Goal: Information Seeking & Learning: Learn about a topic

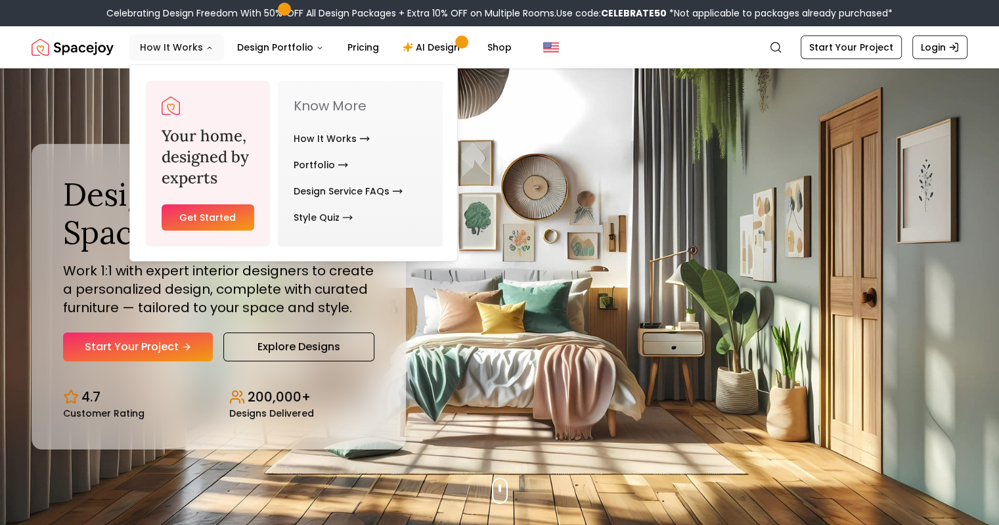
click at [173, 47] on button "How It Works" at bounding box center [176, 47] width 95 height 26
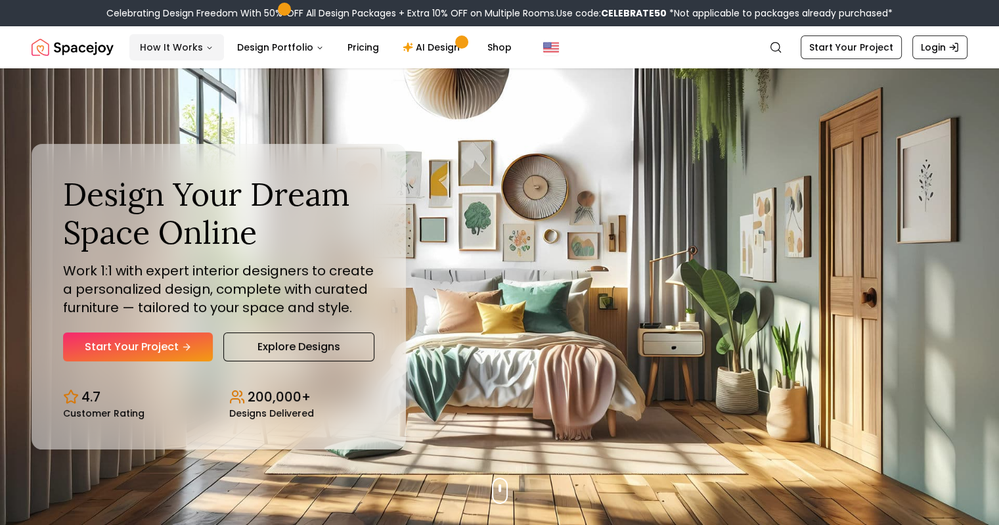
click at [208, 44] on icon "Main" at bounding box center [210, 48] width 8 height 8
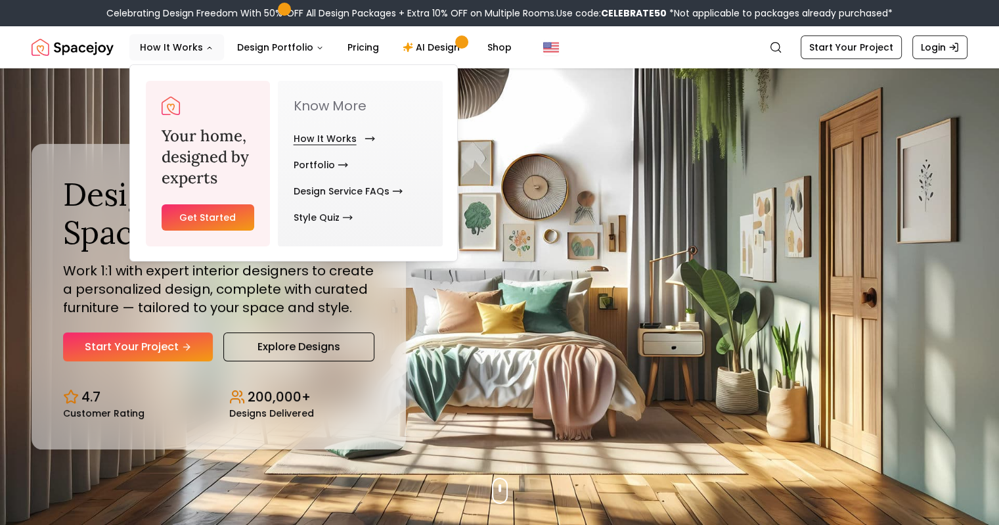
click at [319, 135] on link "How It Works" at bounding box center [332, 139] width 76 height 26
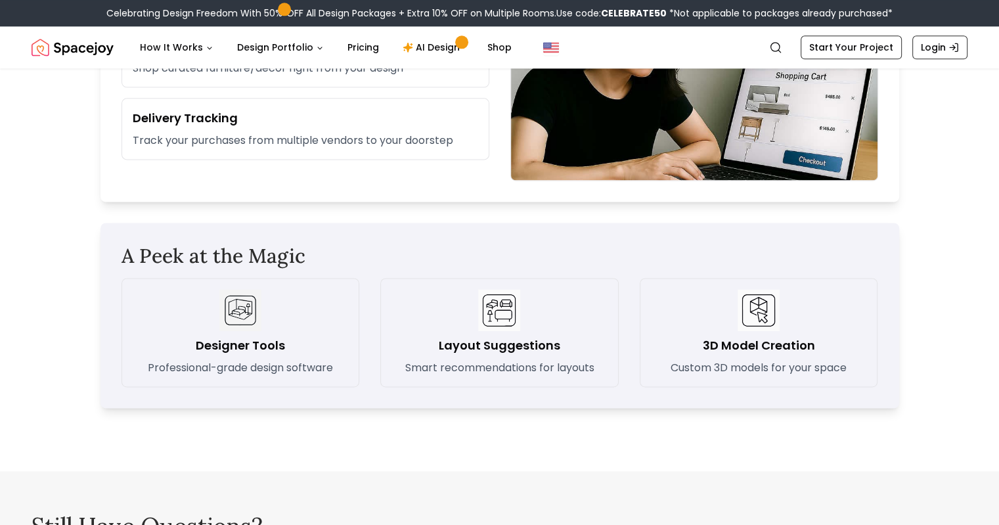
scroll to position [1906, 0]
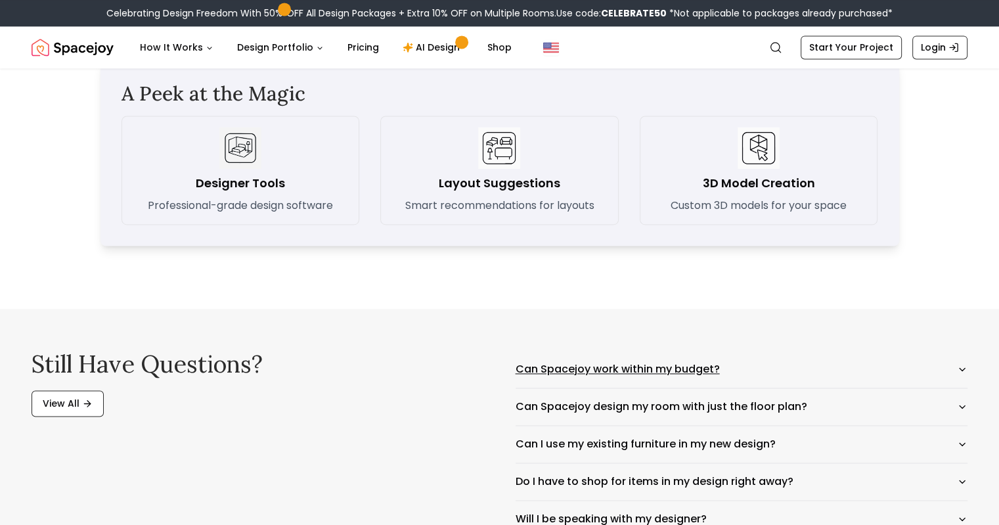
click at [712, 367] on button "Can Spacejoy work within my budget?" at bounding box center [742, 369] width 453 height 37
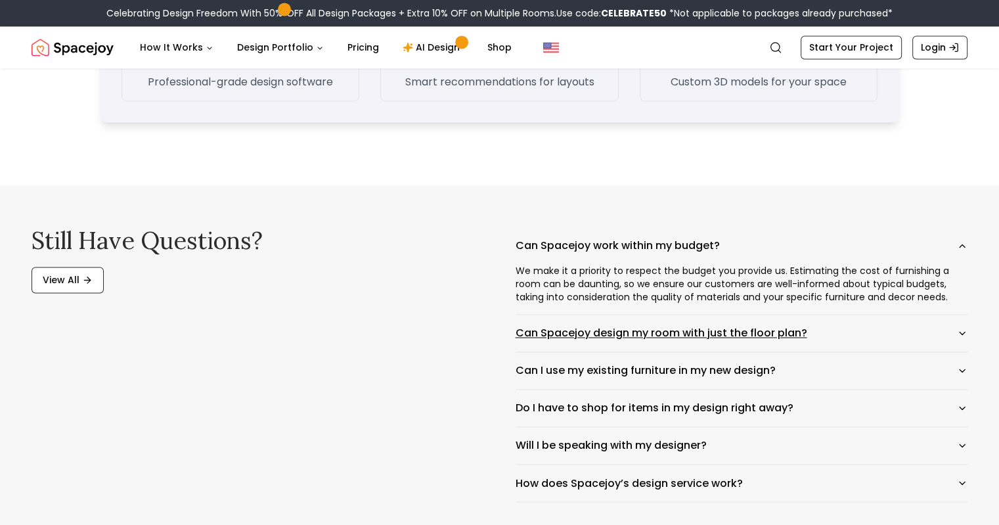
scroll to position [2168, 0]
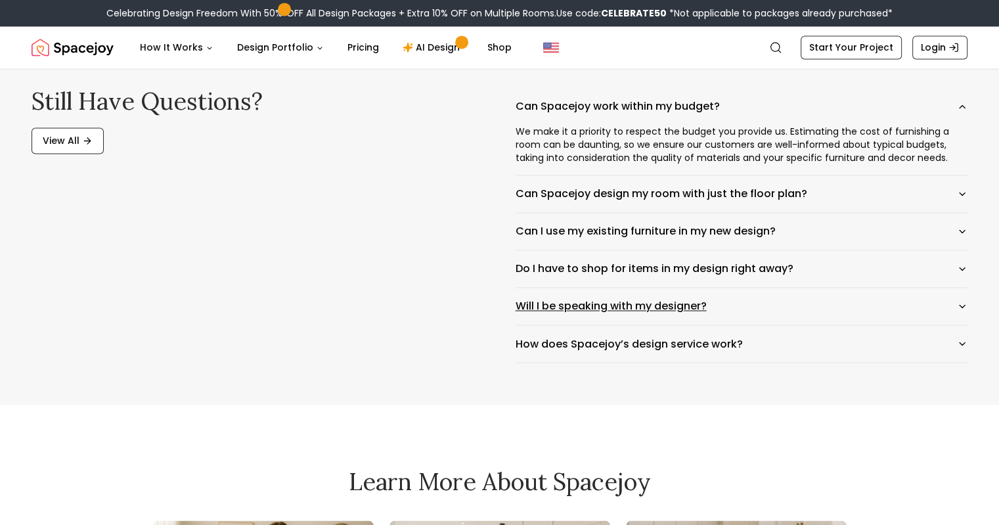
click at [714, 302] on button "Will I be speaking with my designer?" at bounding box center [742, 306] width 453 height 37
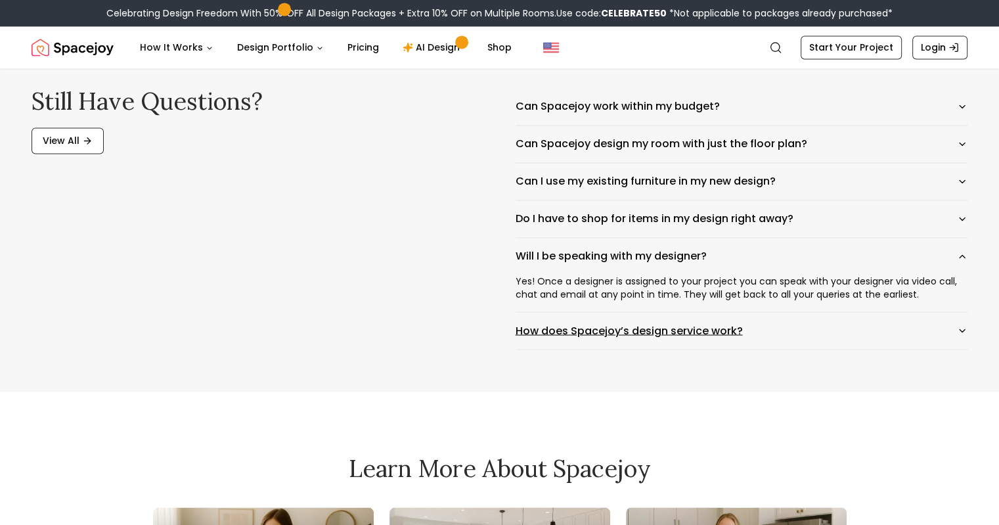
click at [729, 334] on button "How does Spacejoy’s design service work?" at bounding box center [742, 330] width 453 height 37
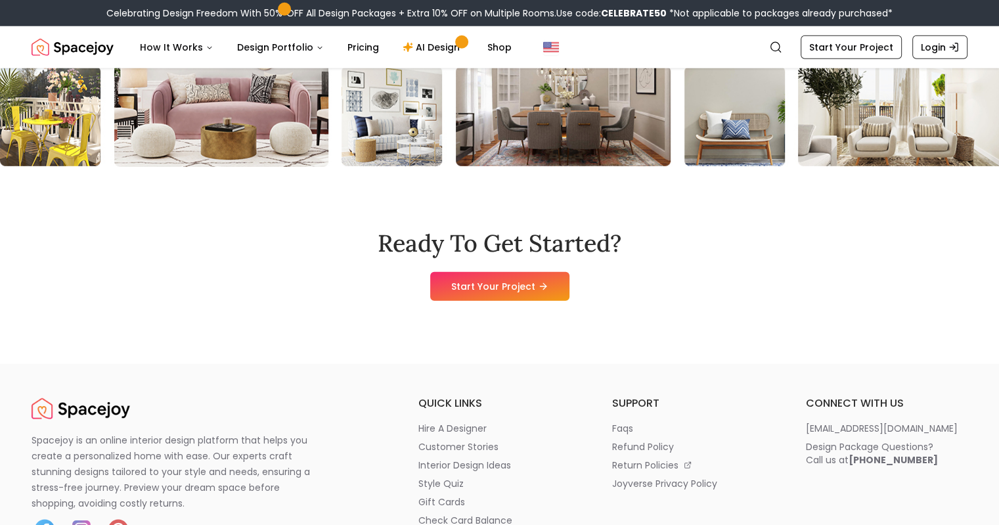
scroll to position [3877, 0]
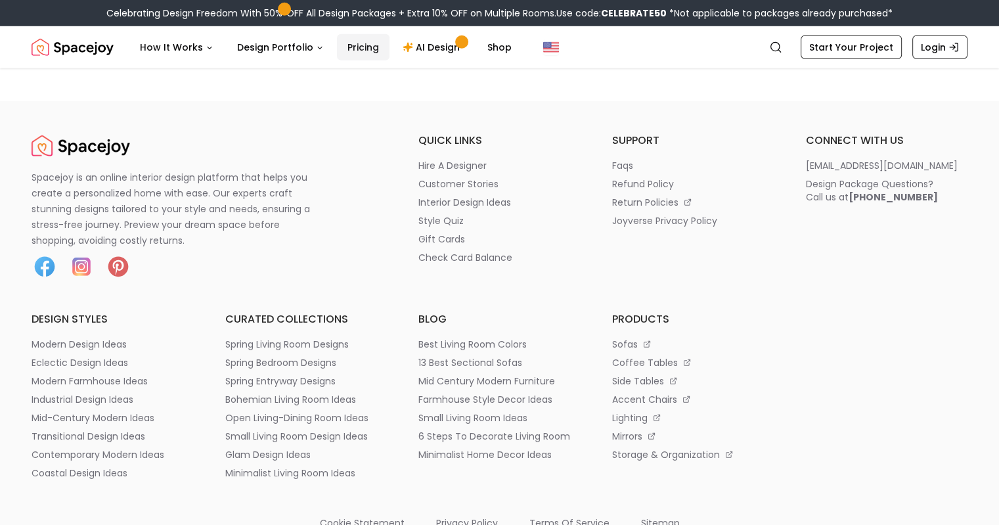
click at [346, 41] on link "Pricing" at bounding box center [363, 47] width 53 height 26
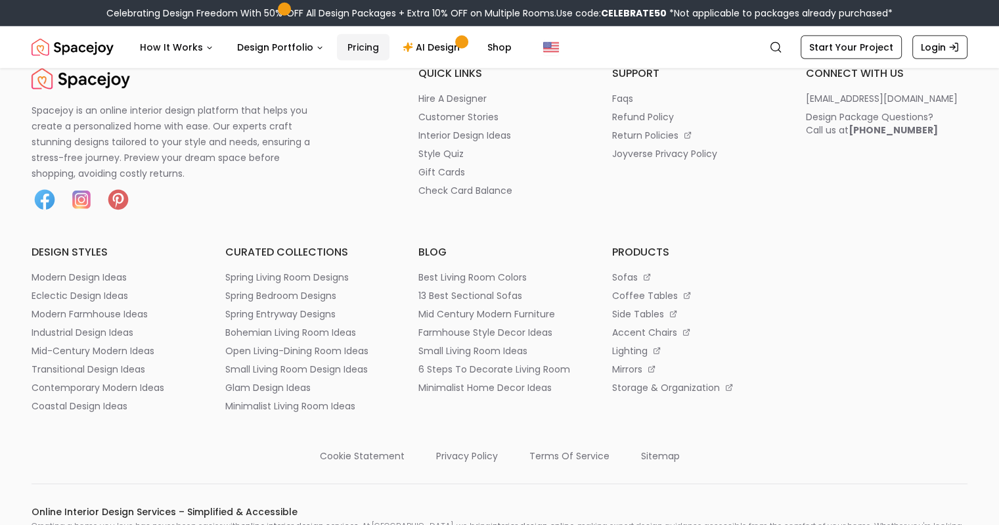
scroll to position [3877, 0]
